Goal: Task Accomplishment & Management: Complete application form

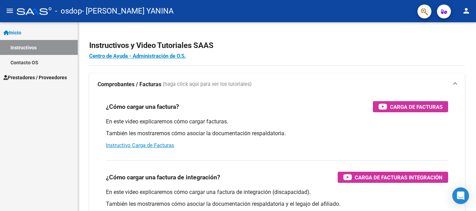
click at [30, 77] on span "Prestadores / Proveedores" at bounding box center [34, 78] width 63 height 8
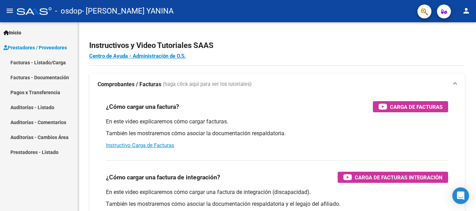
click at [55, 62] on link "Facturas - Listado/Carga" at bounding box center [39, 62] width 78 height 15
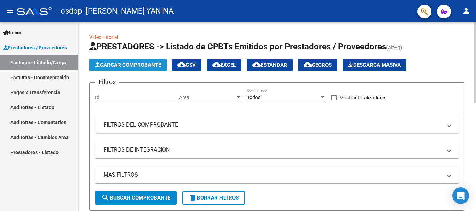
click at [124, 65] on span "Cargar Comprobante" at bounding box center [128, 65] width 66 height 6
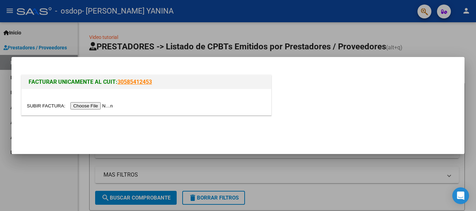
click at [85, 103] on input "file" at bounding box center [71, 105] width 88 height 7
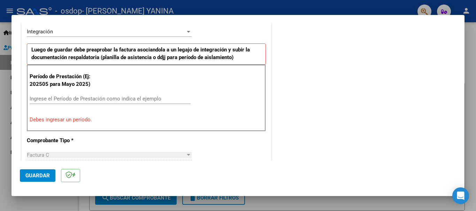
scroll to position [174, 0]
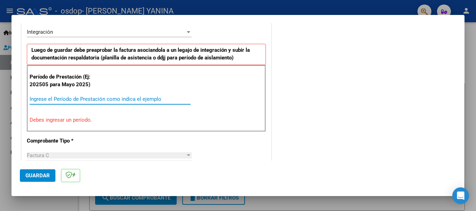
click at [69, 97] on input "Ingrese el Período de Prestación como indica el ejemplo" at bounding box center [110, 99] width 161 height 6
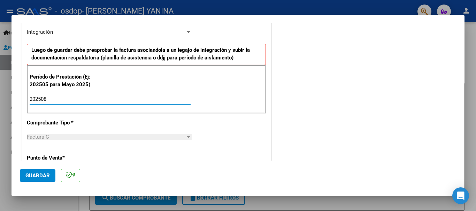
type input "202508"
click at [42, 175] on span "Guardar" at bounding box center [37, 176] width 24 height 6
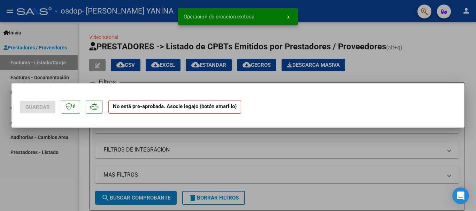
scroll to position [0, 0]
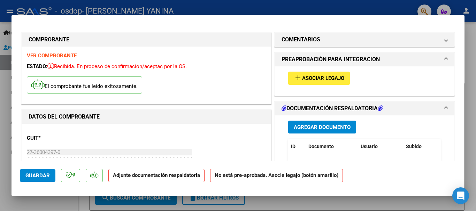
click at [294, 77] on mat-icon "add" at bounding box center [298, 78] width 8 height 8
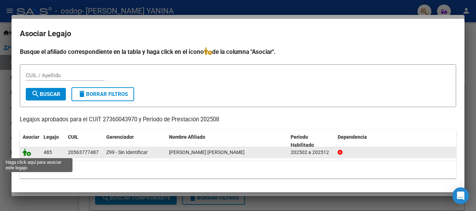
click at [29, 154] on icon at bounding box center [27, 153] width 8 height 8
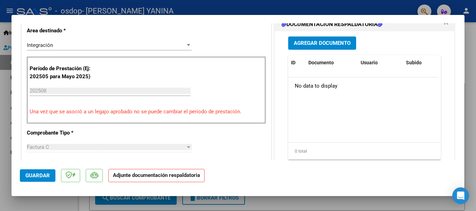
scroll to position [139, 0]
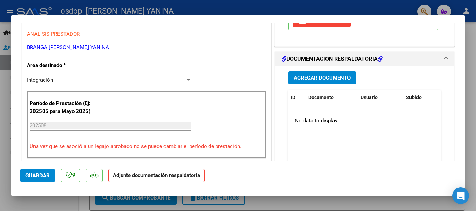
click at [305, 78] on span "Agregar Documento" at bounding box center [322, 78] width 57 height 6
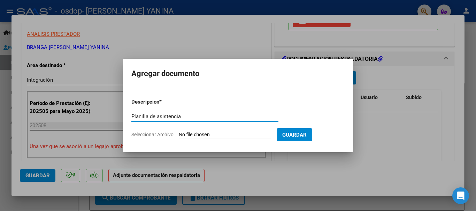
type input "Planilla de asistencia"
click at [252, 135] on input "Seleccionar Archivo" at bounding box center [225, 135] width 92 height 7
type input "C:\fakepath\Asistencia [PERSON_NAME] 08 2025.pdf"
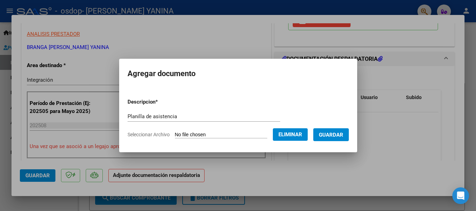
click at [333, 135] on span "Guardar" at bounding box center [331, 135] width 24 height 6
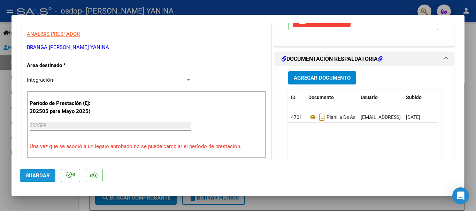
click at [42, 178] on span "Guardar" at bounding box center [37, 176] width 24 height 6
click at [37, 204] on div at bounding box center [238, 105] width 476 height 211
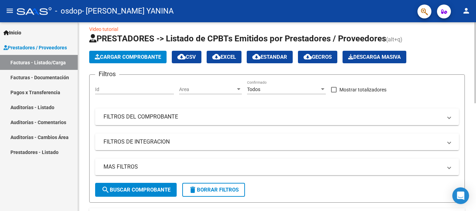
scroll to position [0, 0]
